Goal: Information Seeking & Learning: Learn about a topic

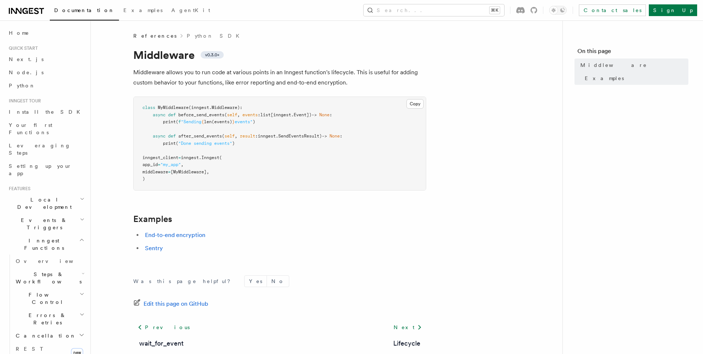
click at [147, 37] on span "References" at bounding box center [154, 35] width 43 height 7
click at [18, 57] on span "Next.js" at bounding box center [26, 59] width 35 height 6
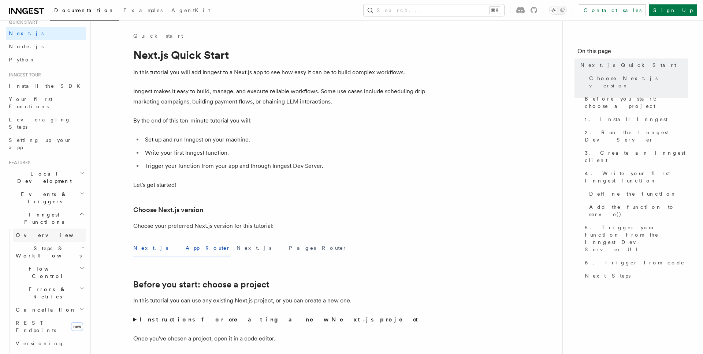
scroll to position [29, 0]
click at [35, 229] on span "Overview" at bounding box center [53, 232] width 75 height 6
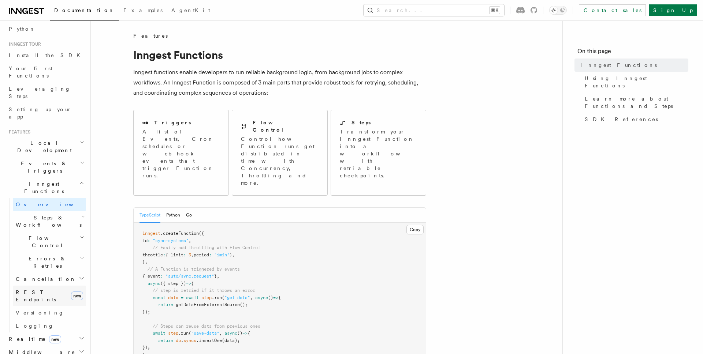
scroll to position [64, 0]
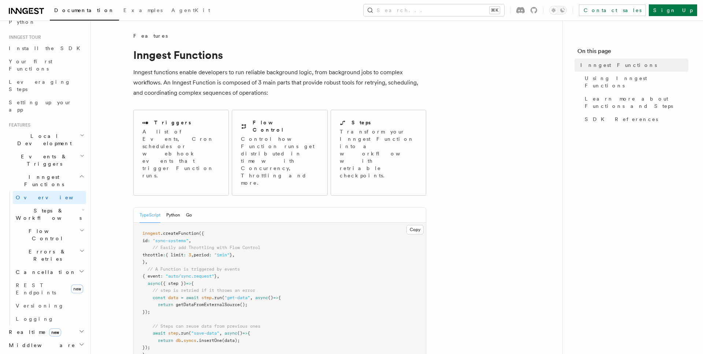
click at [28, 342] on span "Middleware" at bounding box center [41, 345] width 70 height 7
click at [33, 354] on span "Overview" at bounding box center [53, 359] width 75 height 6
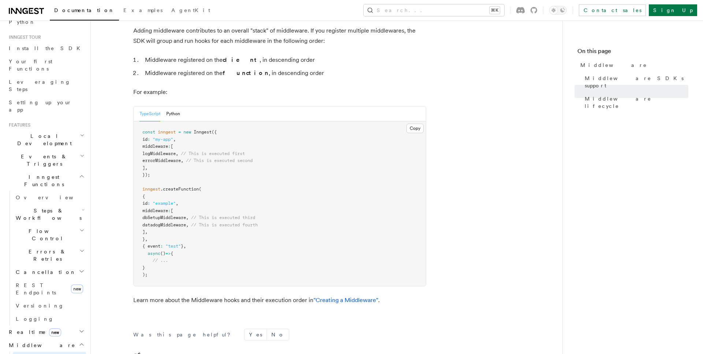
scroll to position [335, 0]
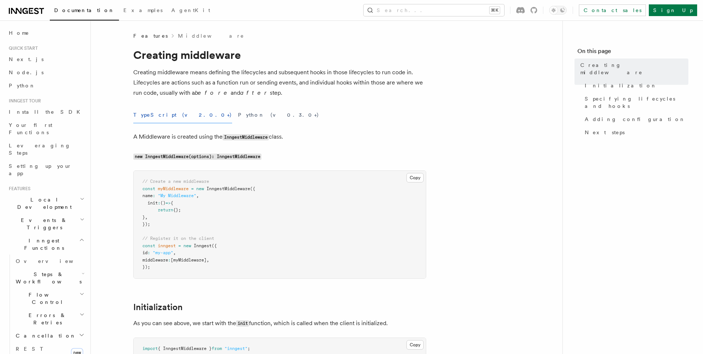
click at [80, 11] on span "Documentation" at bounding box center [84, 10] width 60 height 6
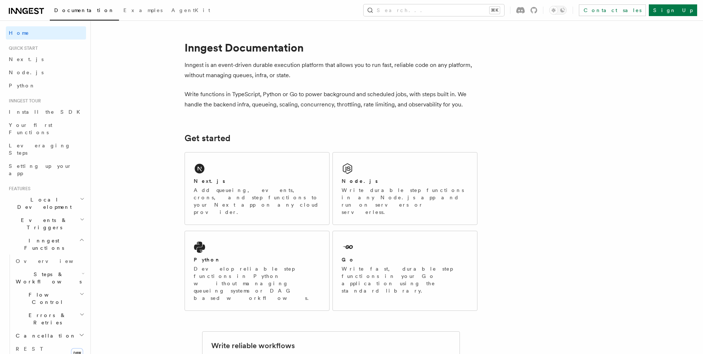
click at [80, 11] on span "Documentation" at bounding box center [84, 10] width 60 height 6
click at [218, 180] on div "Next.js" at bounding box center [257, 181] width 127 height 8
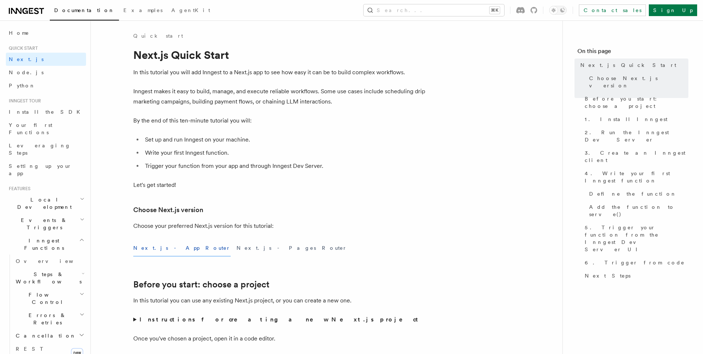
click at [75, 14] on link "Documentation" at bounding box center [84, 11] width 69 height 18
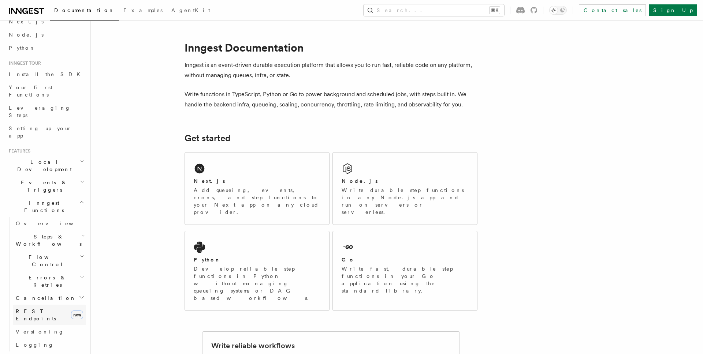
scroll to position [43, 0]
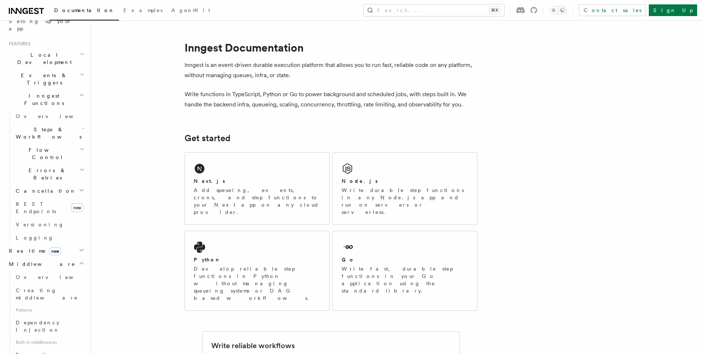
scroll to position [146, 0]
click at [26, 273] on span "Overview" at bounding box center [53, 276] width 75 height 6
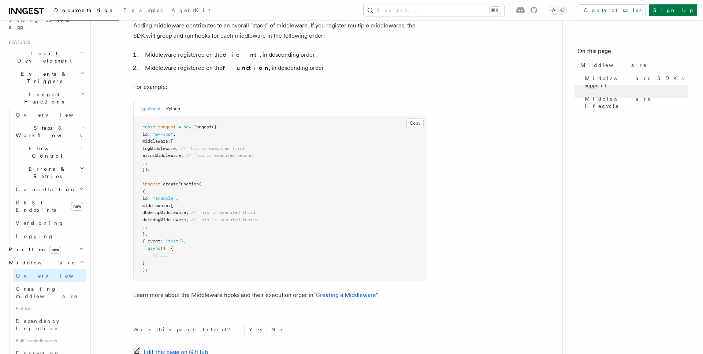
scroll to position [377, 0]
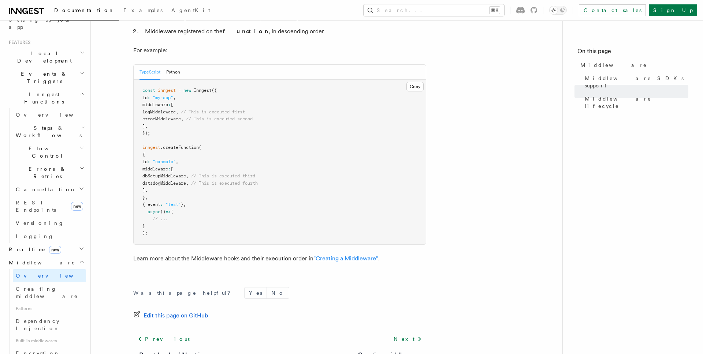
click at [326, 255] on link ""Creating a Middleware"" at bounding box center [345, 258] width 65 height 7
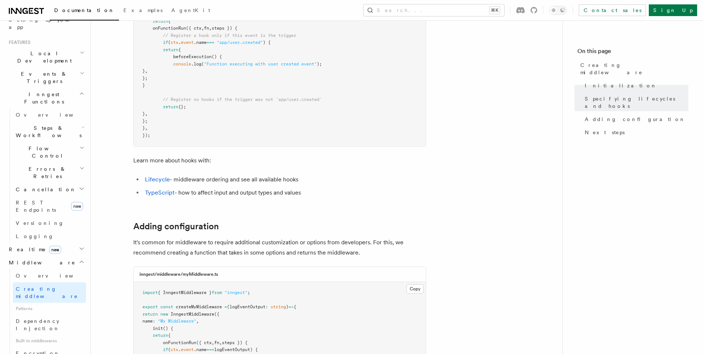
scroll to position [924, 0]
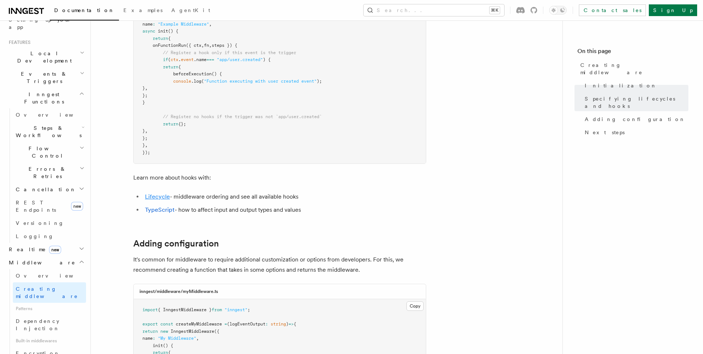
click at [153, 199] on link "Lifecycle" at bounding box center [157, 196] width 25 height 7
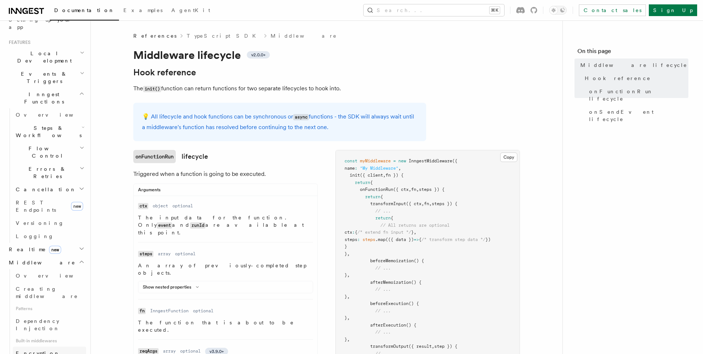
click at [56, 351] on span "Encryption Middleware" at bounding box center [49, 357] width 67 height 13
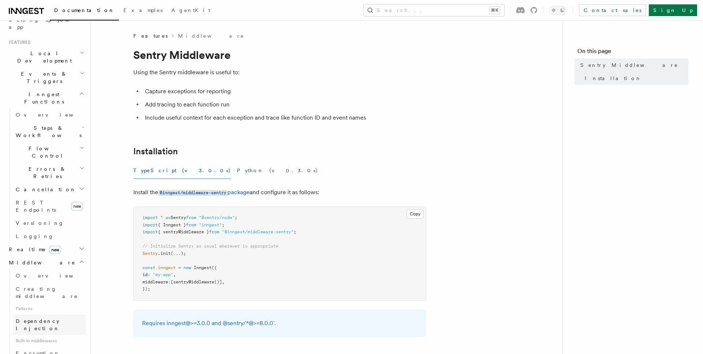
click at [56, 318] on span "Dependency Injection" at bounding box center [38, 324] width 44 height 13
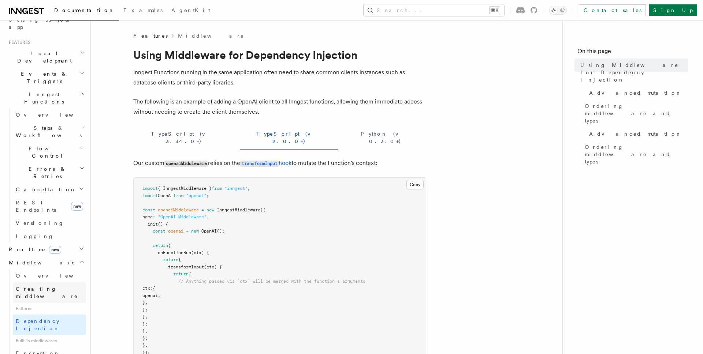
click at [49, 282] on link "Creating middleware" at bounding box center [49, 292] width 73 height 20
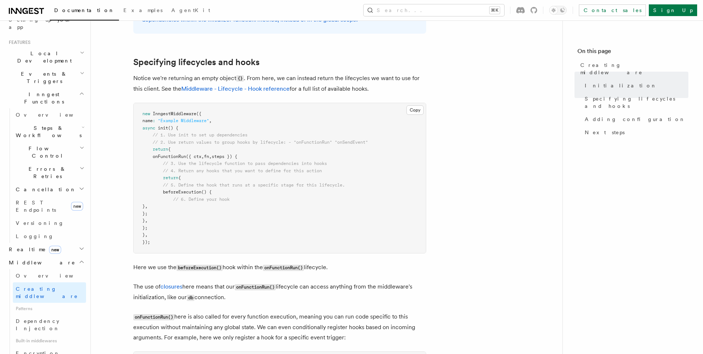
scroll to position [581, 0]
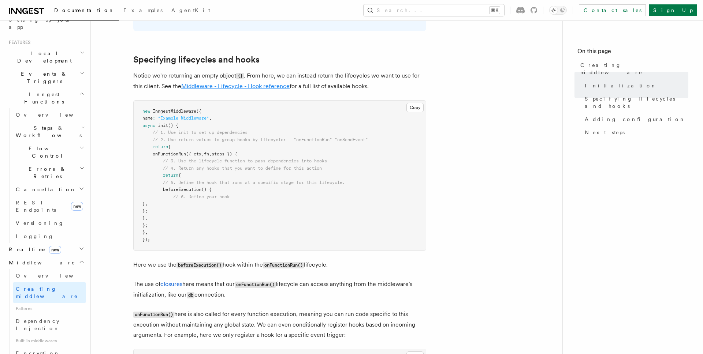
click at [227, 87] on link "Middleware - Lifecycle - Hook reference" at bounding box center [235, 86] width 108 height 7
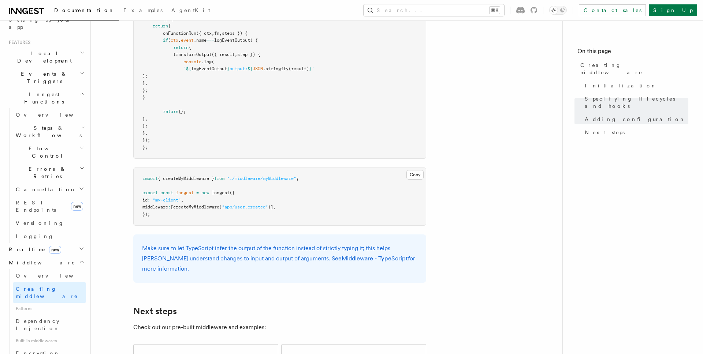
scroll to position [1244, 0]
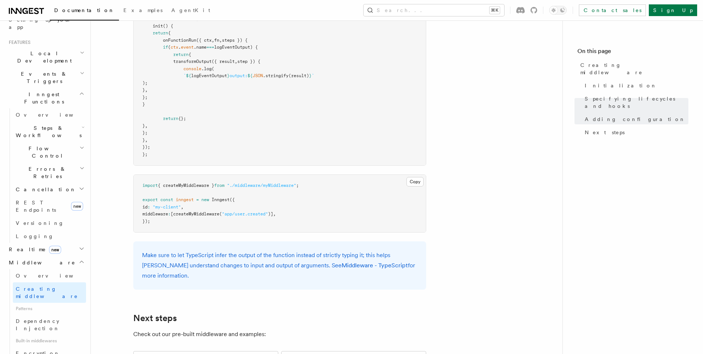
click at [36, 256] on h2 "Middleware" at bounding box center [46, 262] width 80 height 13
click at [37, 273] on span "Overview" at bounding box center [53, 276] width 75 height 6
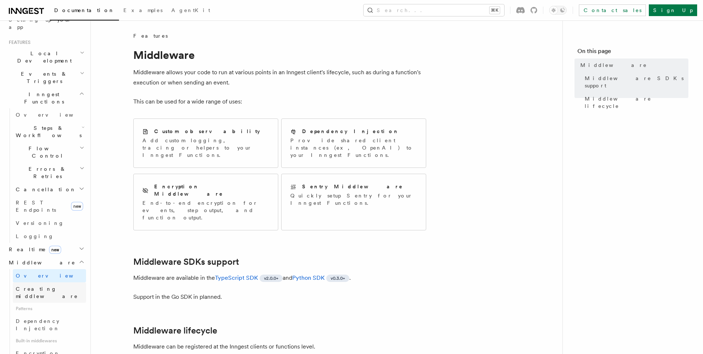
click at [39, 286] on span "Creating middleware" at bounding box center [47, 292] width 62 height 13
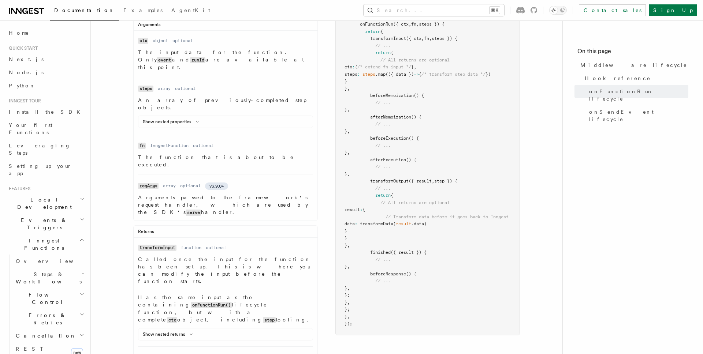
scroll to position [164, 0]
